Goal: Navigation & Orientation: Find specific page/section

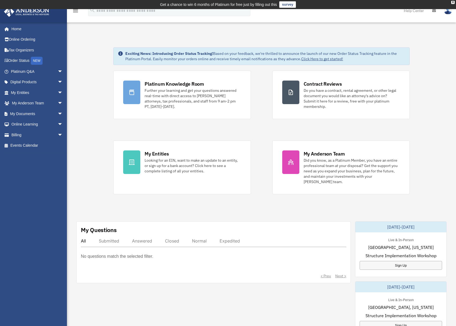
click at [91, 116] on div "Exciting News: Introducing Order Status Tracking! Based on your feedback, we're…" at bounding box center [261, 285] width 397 height 503
click at [82, 97] on div "Exciting News: Introducing Order Status Tracking! Based on your feedback, we're…" at bounding box center [261, 285] width 397 height 503
click at [26, 146] on link "Events Calendar" at bounding box center [37, 145] width 67 height 11
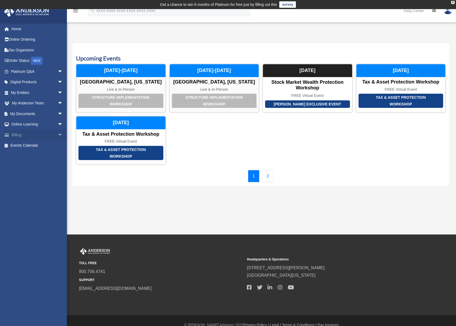
click at [30, 135] on link "Billing arrow_drop_down" at bounding box center [37, 135] width 67 height 11
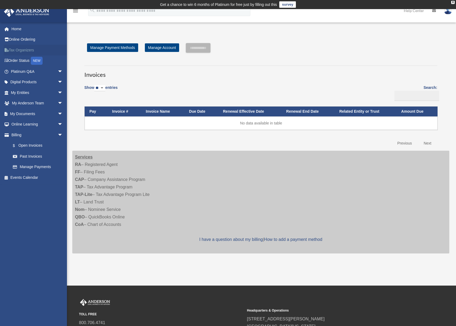
click at [22, 50] on link "Tax Organizers" at bounding box center [37, 50] width 67 height 11
